Goal: Task Accomplishment & Management: Manage account settings

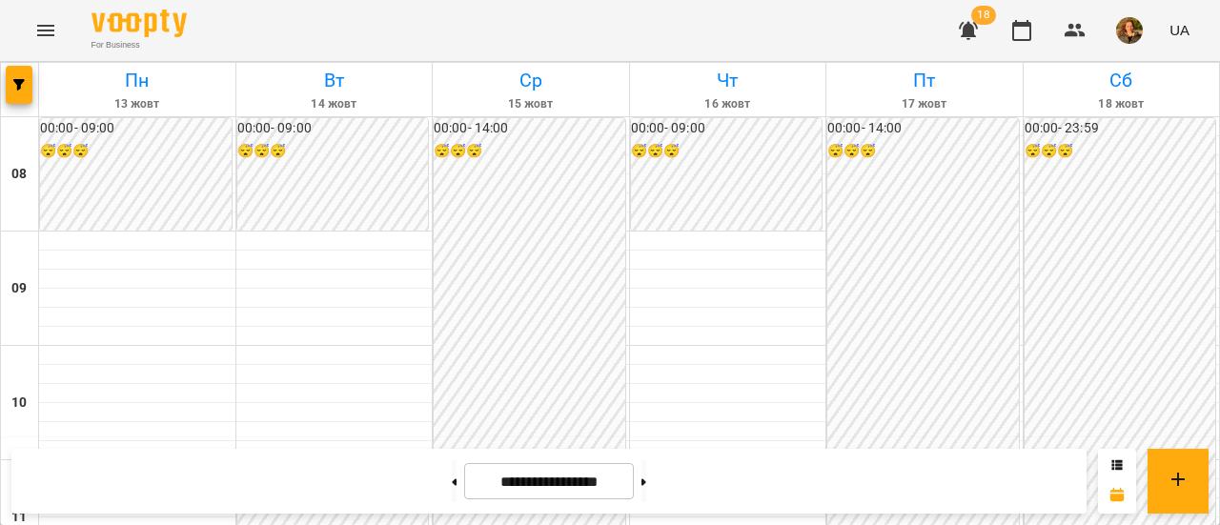
scroll to position [1022, 0]
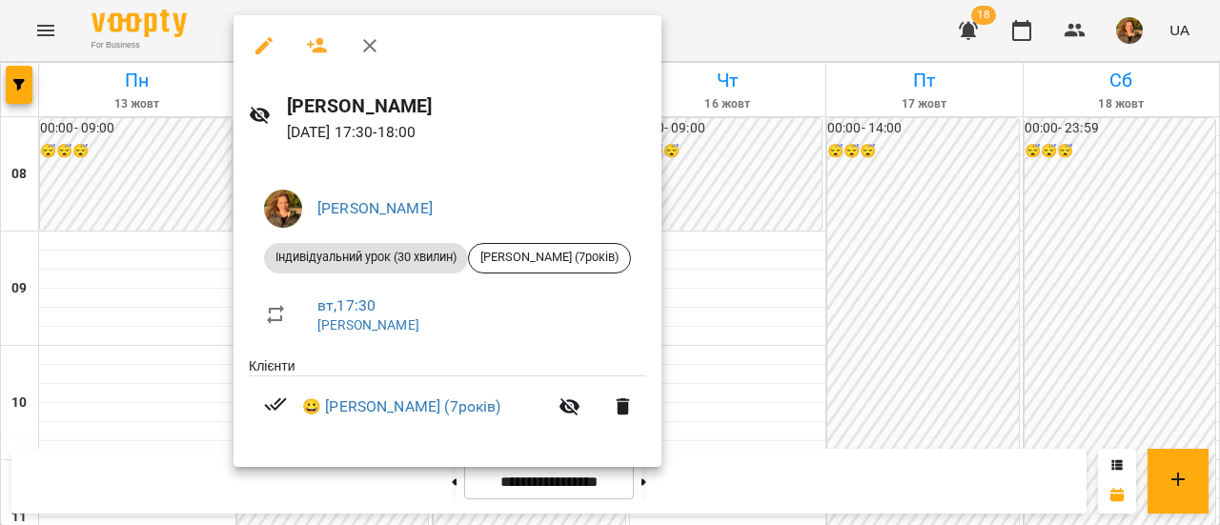
click at [725, 216] on div at bounding box center [610, 262] width 1220 height 525
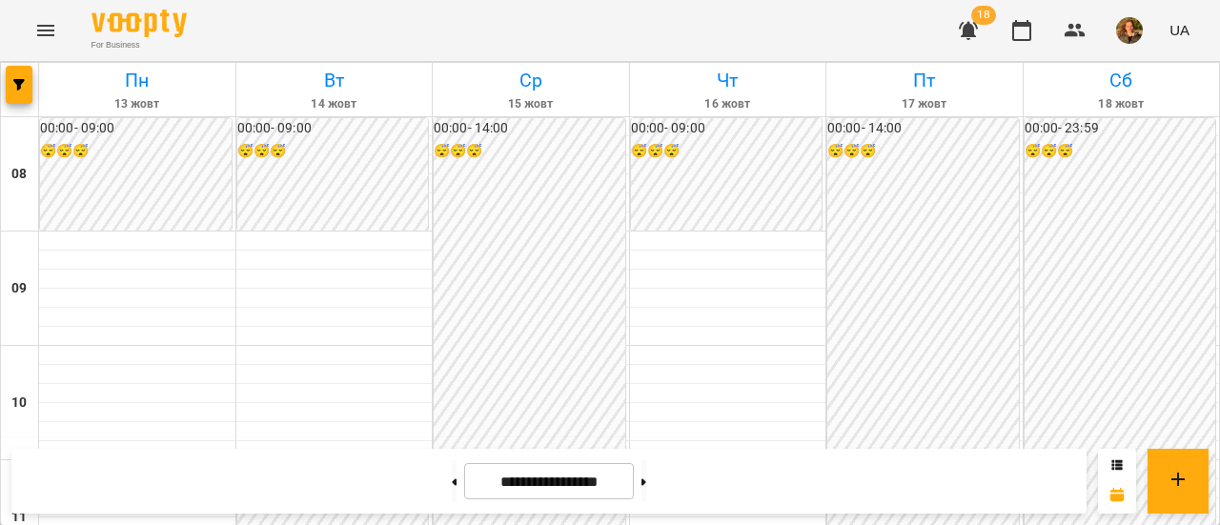
scroll to position [973, 0]
click at [987, 35] on button "button" at bounding box center [968, 31] width 46 height 46
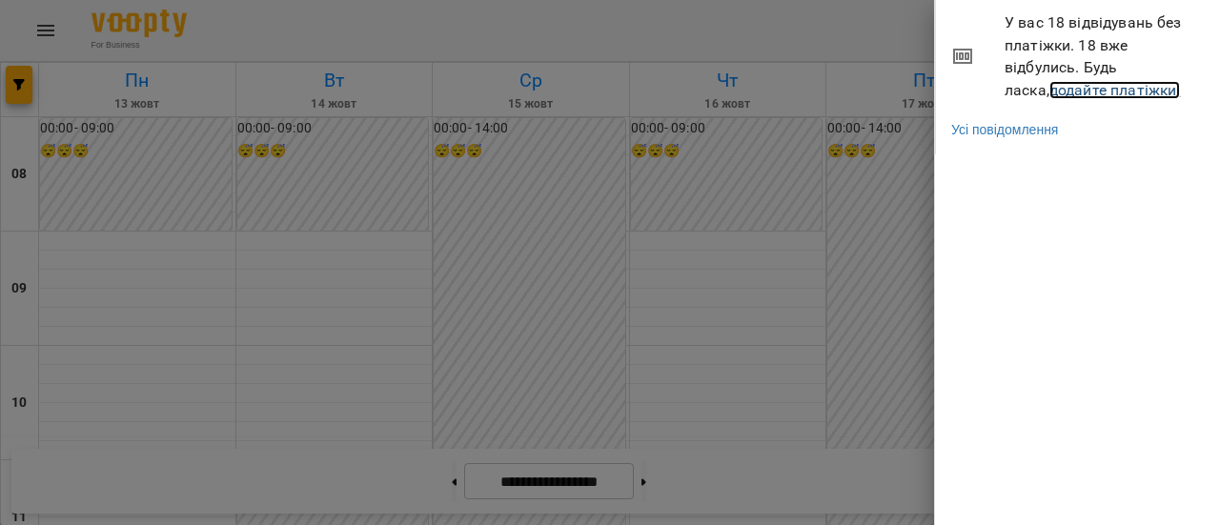
click at [1061, 96] on link "додайте платіжки!" at bounding box center [1114, 90] width 131 height 18
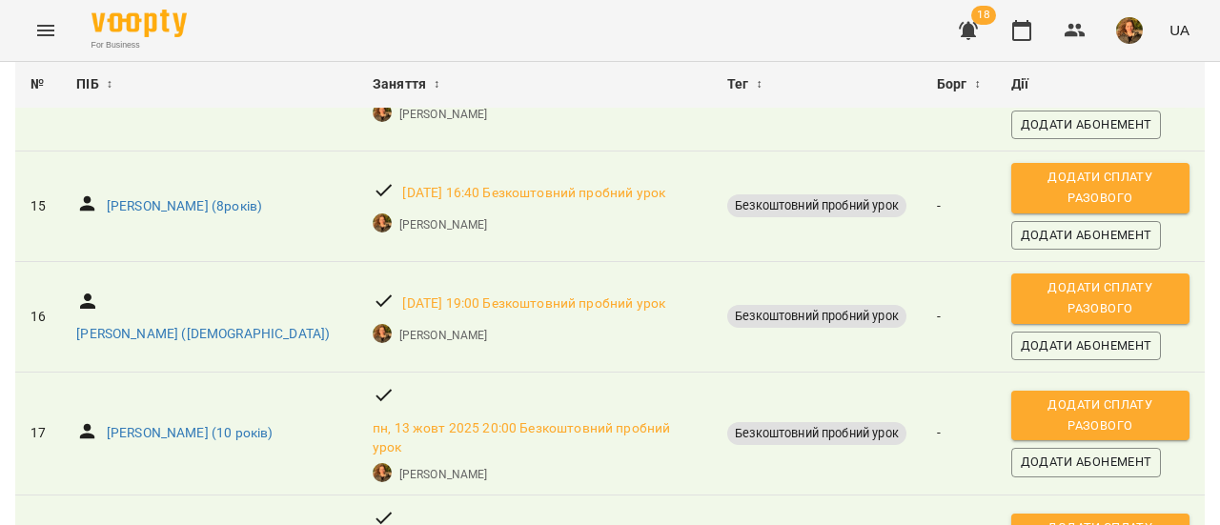
scroll to position [1772, 0]
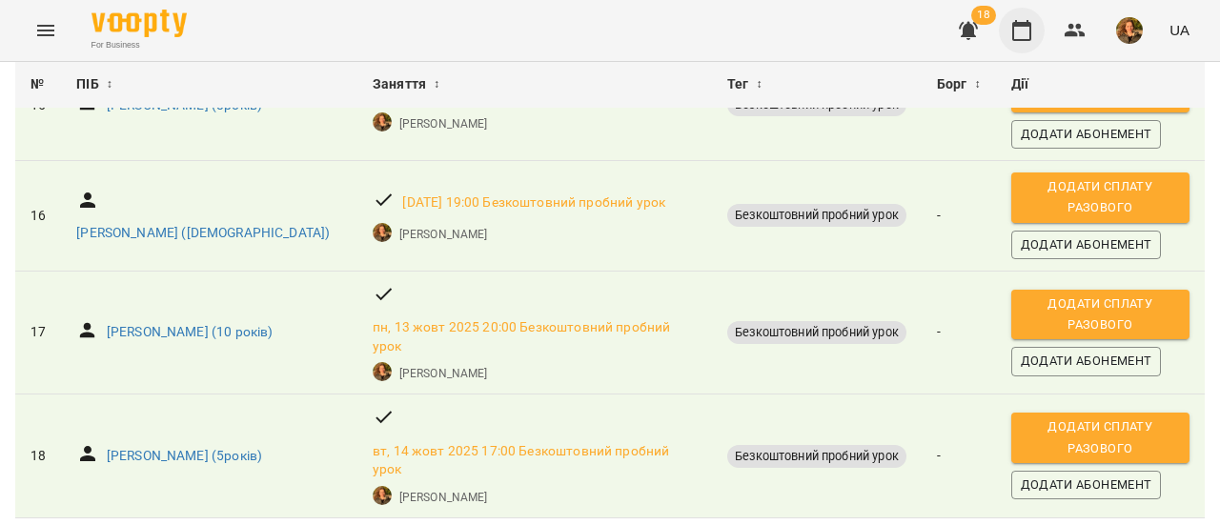
click at [1021, 34] on icon "button" at bounding box center [1021, 30] width 23 height 23
